Goal: Task Accomplishment & Management: Manage account settings

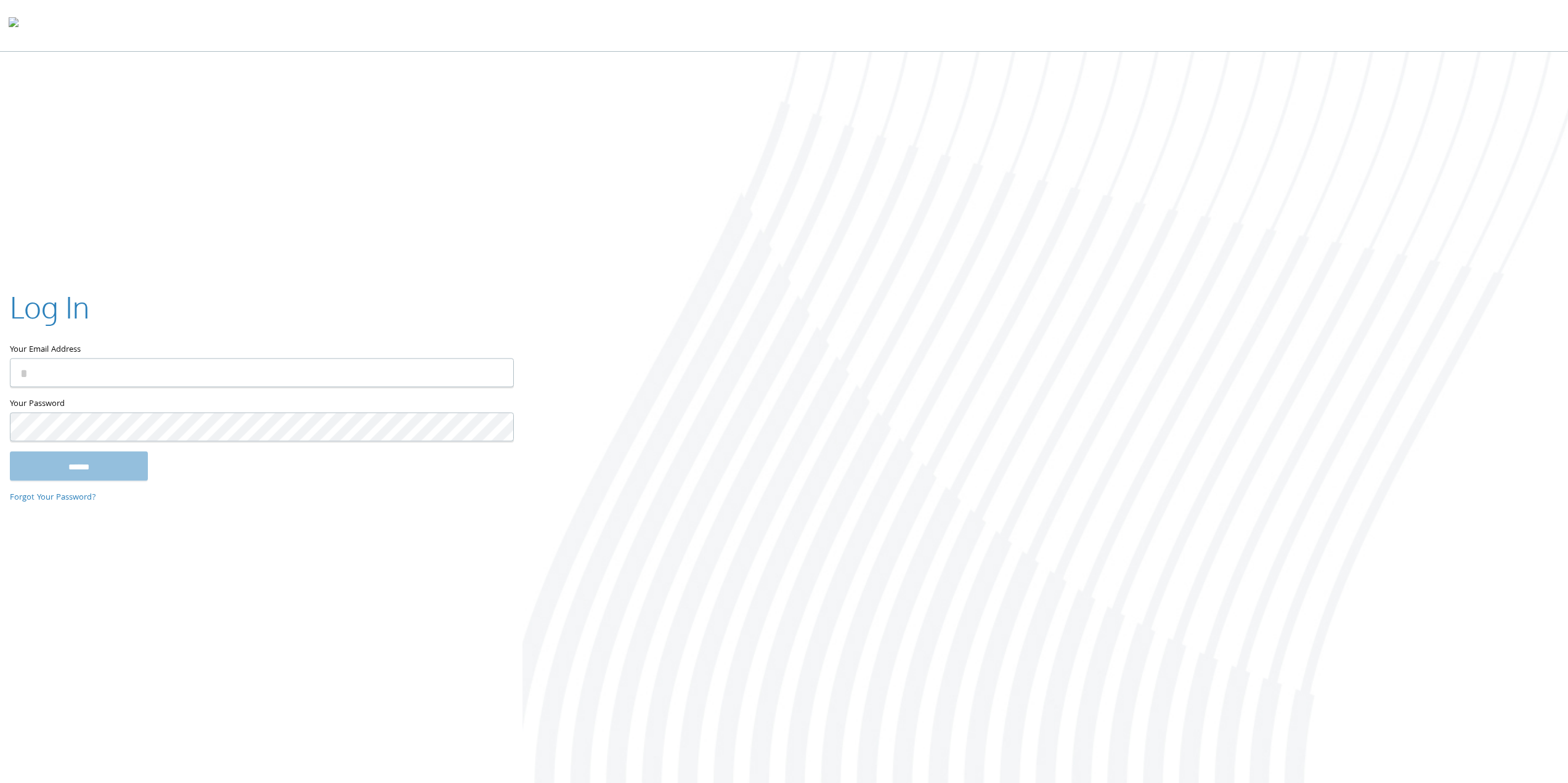
type input "**********"
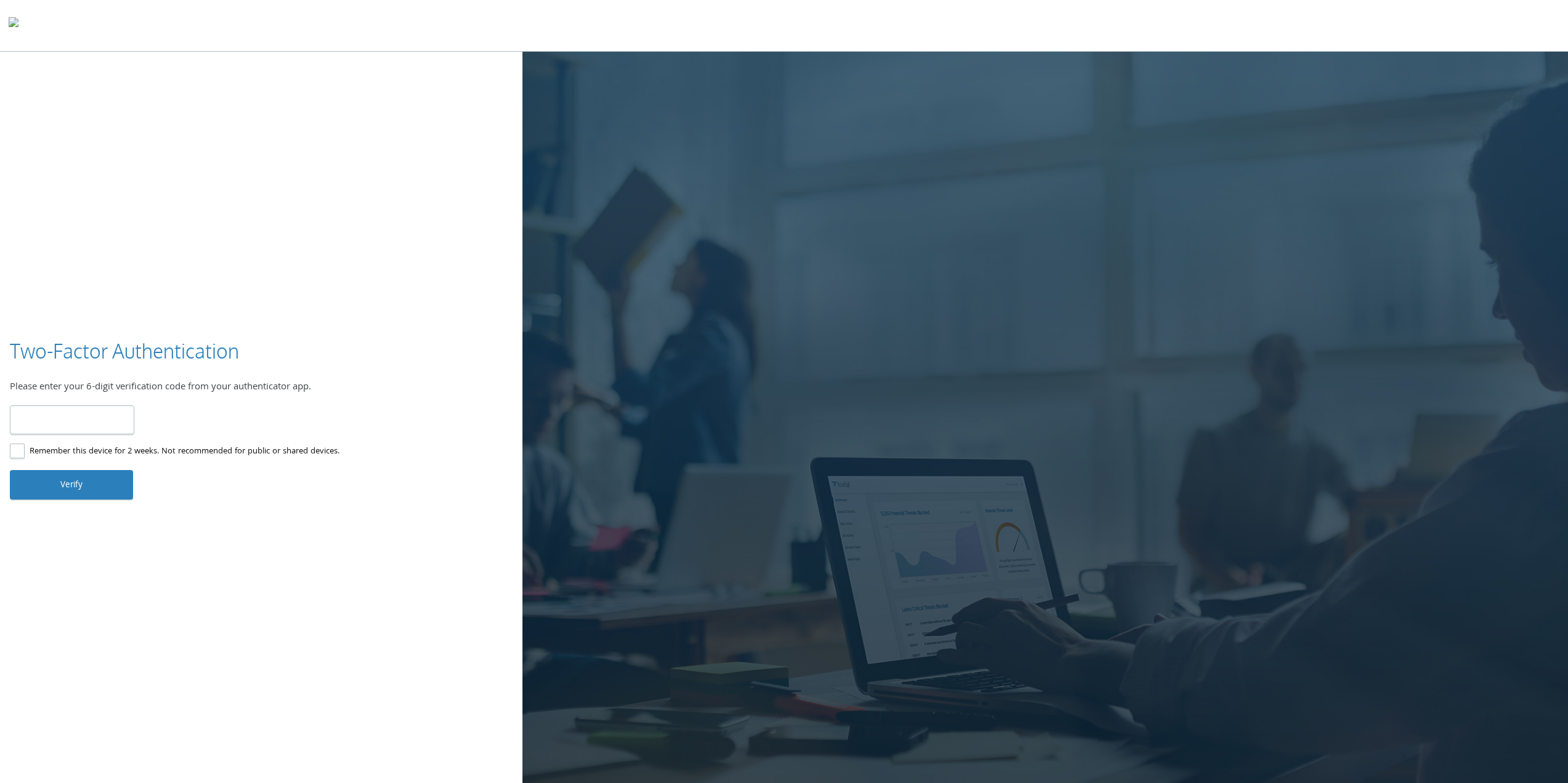
click at [90, 417] on input "number" at bounding box center [72, 420] width 124 height 29
type input "******"
